Goal: Communication & Community: Answer question/provide support

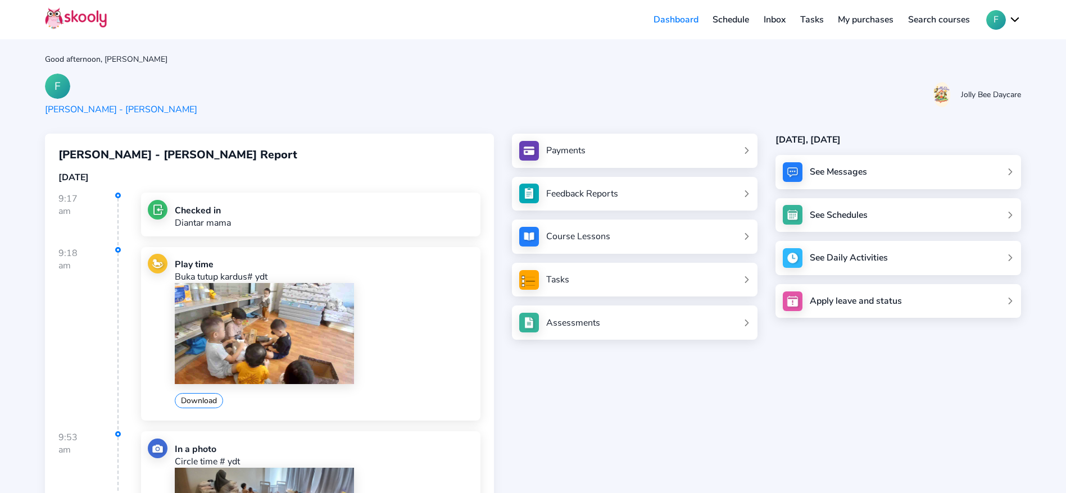
click at [784, 17] on link "Inbox" at bounding box center [774, 20] width 37 height 18
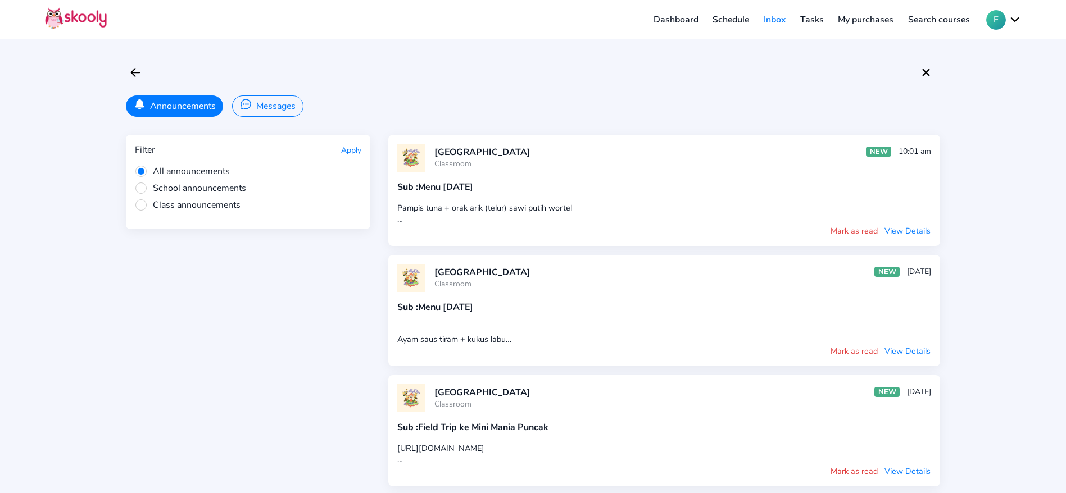
drag, startPoint x: 495, startPoint y: 188, endPoint x: 620, endPoint y: 176, distance: 125.9
click at [600, 178] on div "[GEOGRAPHIC_DATA] Classroom NEW 10:01 am Sub : Menu [DATE] Pampis tuna + orak a…" at bounding box center [664, 190] width 552 height 111
click at [758, 171] on div "[GEOGRAPHIC_DATA] NEW 10:01 am" at bounding box center [664, 158] width 534 height 28
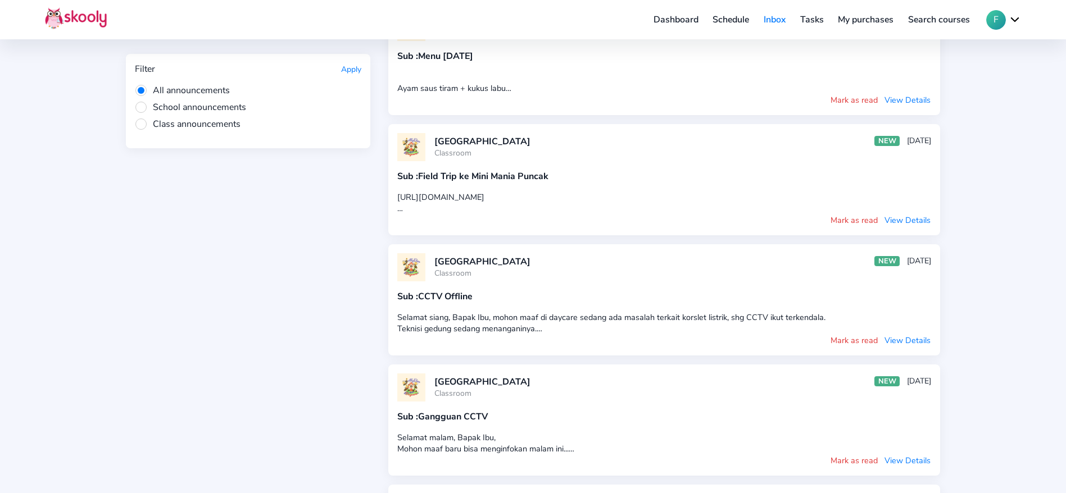
scroll to position [253, 0]
click at [675, 21] on link "Dashboard" at bounding box center [676, 20] width 60 height 18
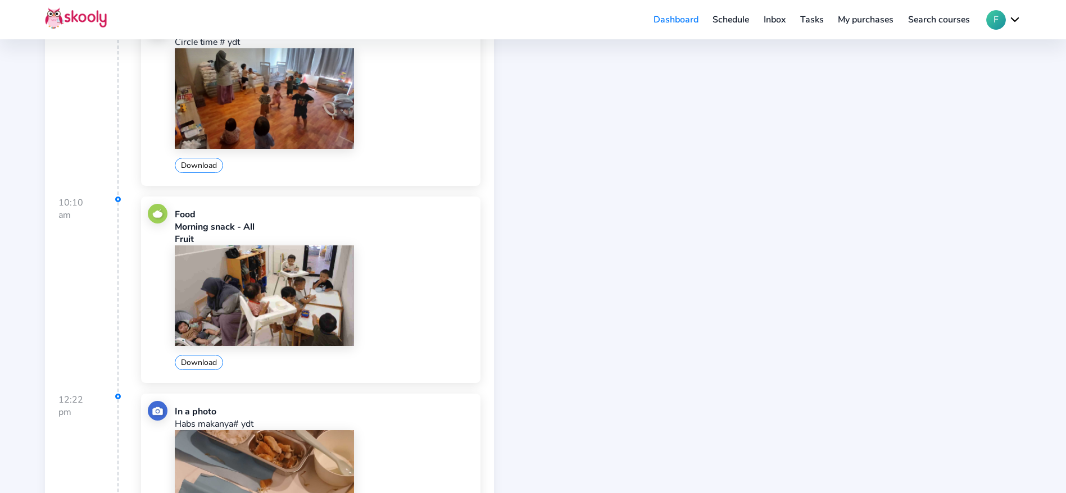
scroll to position [421, 0]
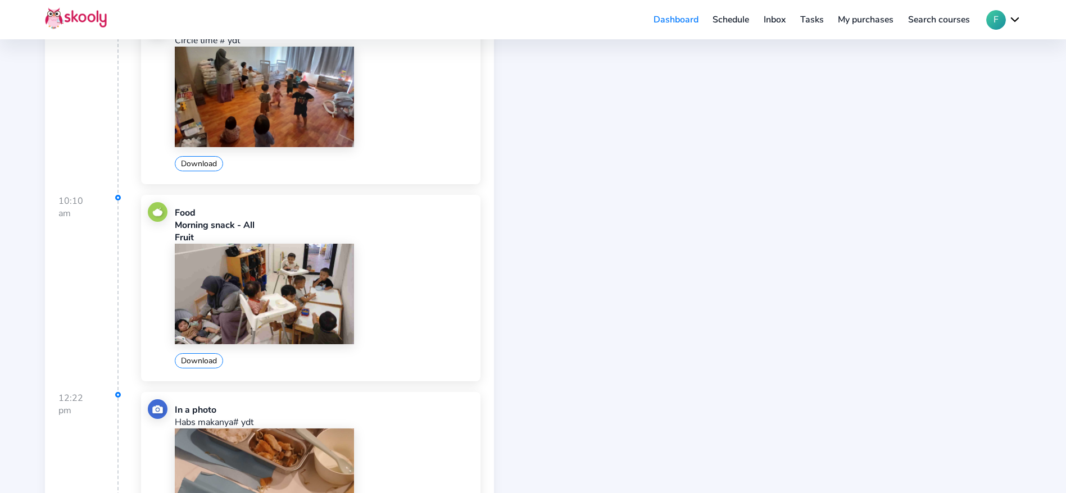
click at [277, 277] on img at bounding box center [264, 294] width 179 height 101
